Goal: Communication & Community: Answer question/provide support

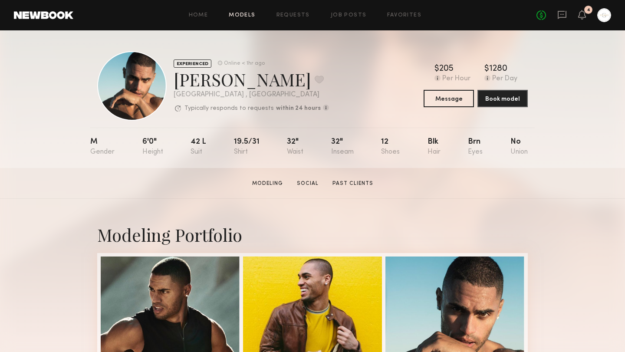
click at [251, 13] on link "Models" at bounding box center [242, 16] width 26 height 6
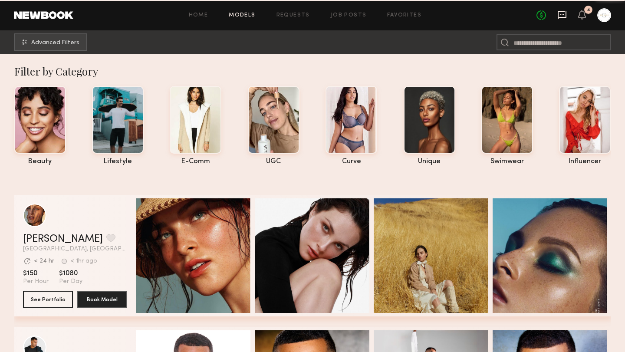
click at [565, 16] on icon at bounding box center [563, 15] width 10 height 10
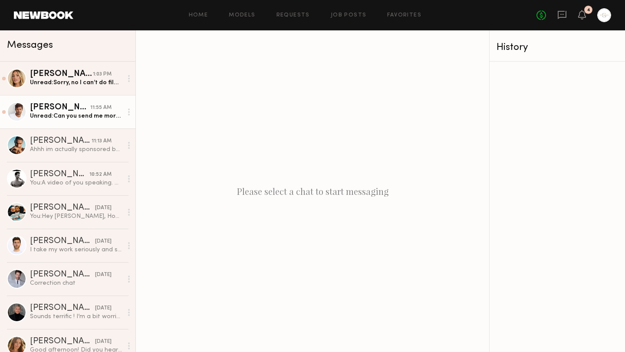
click at [82, 112] on div "Unread: Can you send me more details ?" at bounding box center [76, 116] width 92 height 8
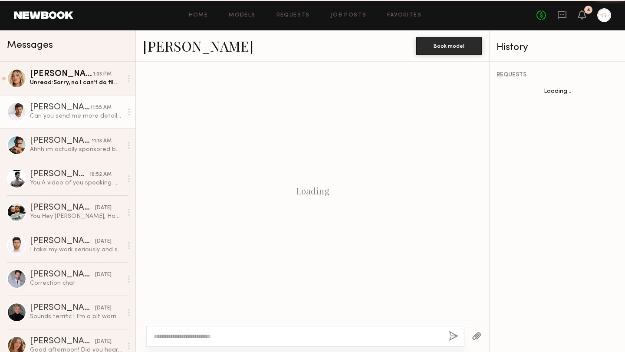
scroll to position [588, 0]
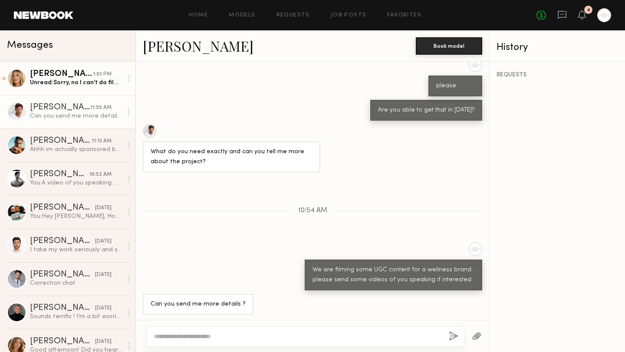
click at [86, 81] on div "Unread: Sorry, no I can’t do filming in my space [DATE] but happy to meet at an…" at bounding box center [76, 83] width 92 height 8
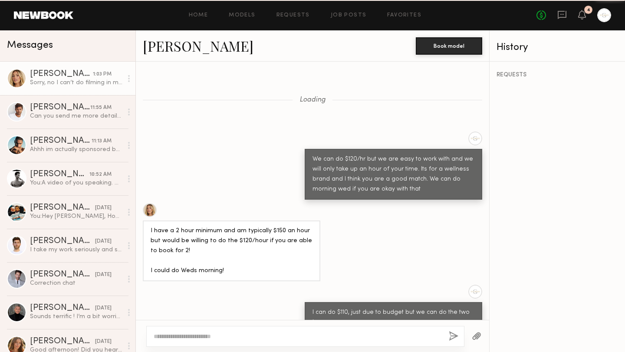
scroll to position [479, 0]
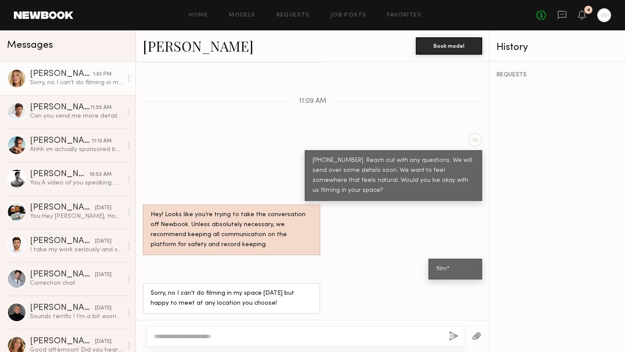
click at [166, 342] on div at bounding box center [305, 336] width 318 height 21
click at [175, 343] on div at bounding box center [305, 336] width 318 height 21
click at [172, 338] on textarea at bounding box center [298, 336] width 288 height 9
type textarea "**********"
click at [446, 341] on div "**********" at bounding box center [305, 332] width 318 height 30
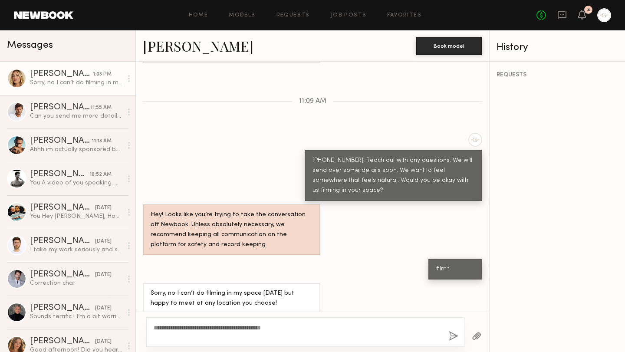
click at [454, 337] on button "button" at bounding box center [454, 336] width 10 height 11
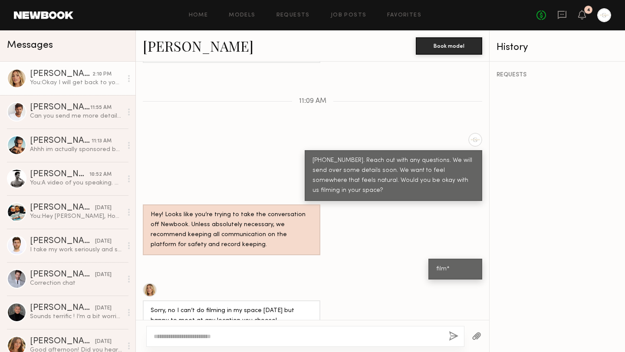
scroll to position [587, 0]
